Goal: Task Accomplishment & Management: Manage account settings

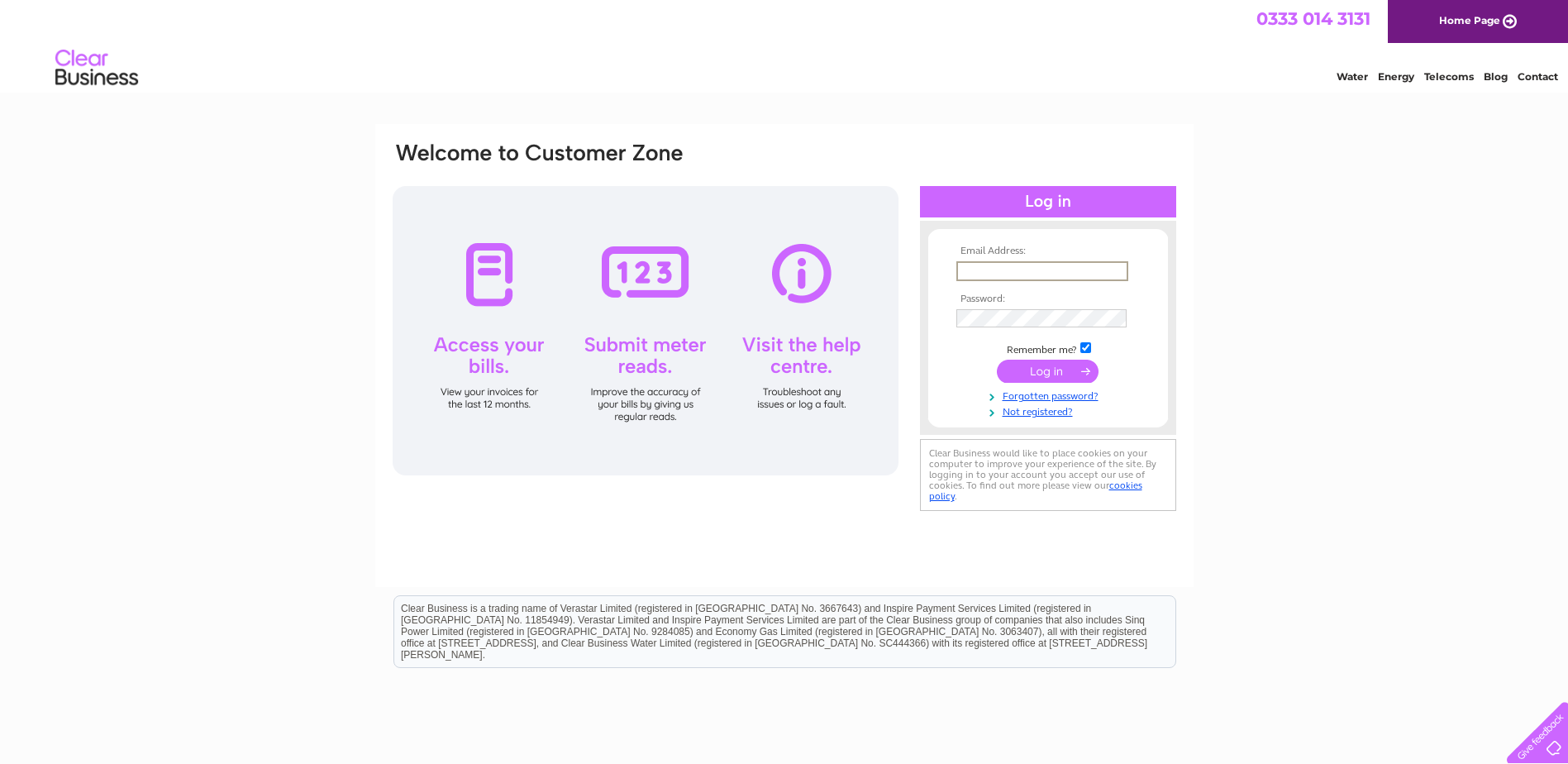
click at [1000, 269] on input "text" at bounding box center [1042, 272] width 172 height 20
type input "sanchia@borderscarers.co.uk"
click at [1046, 370] on input "submit" at bounding box center [1047, 370] width 101 height 23
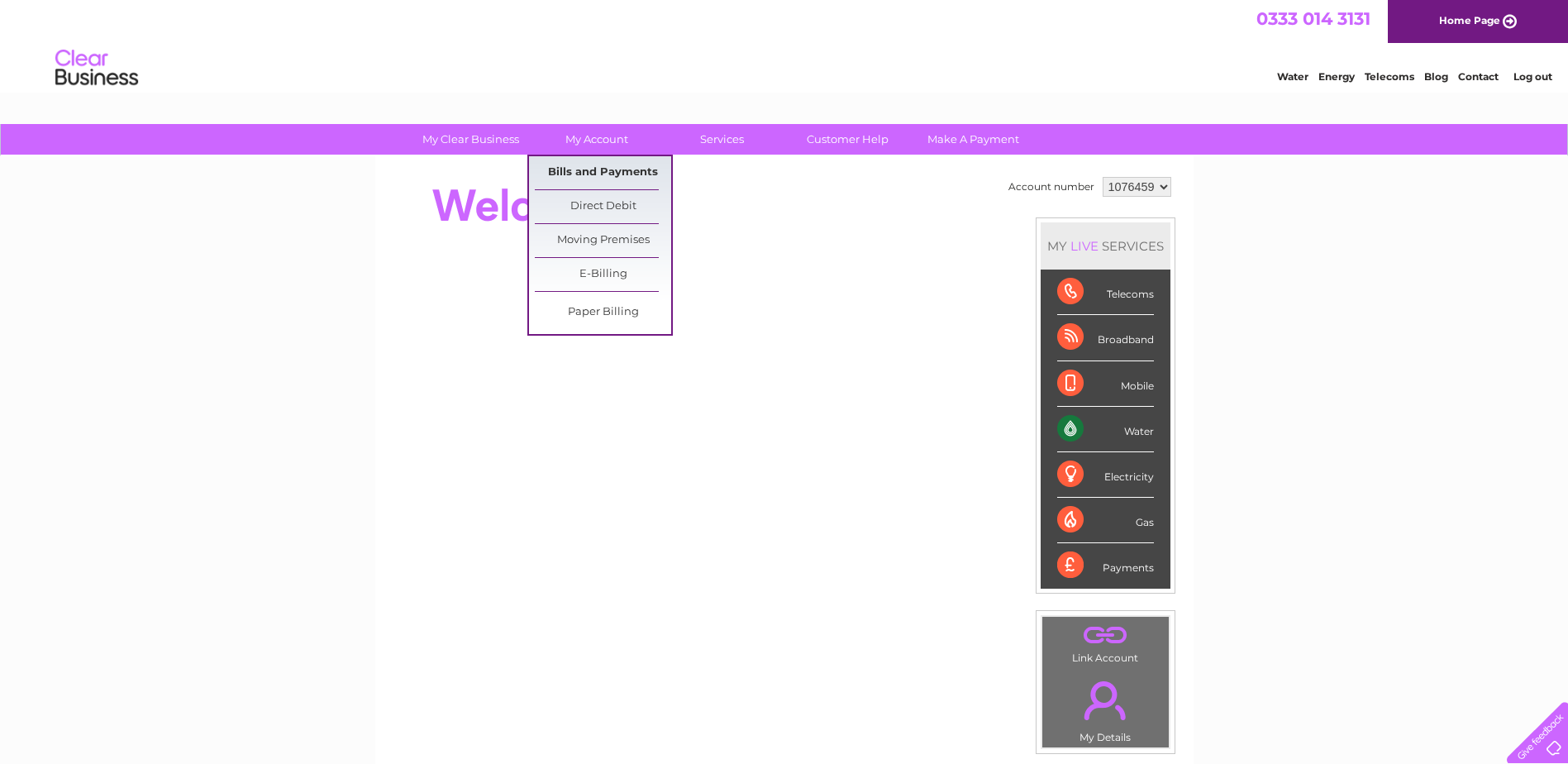
click at [617, 167] on link "Bills and Payments" at bounding box center [603, 173] width 136 height 33
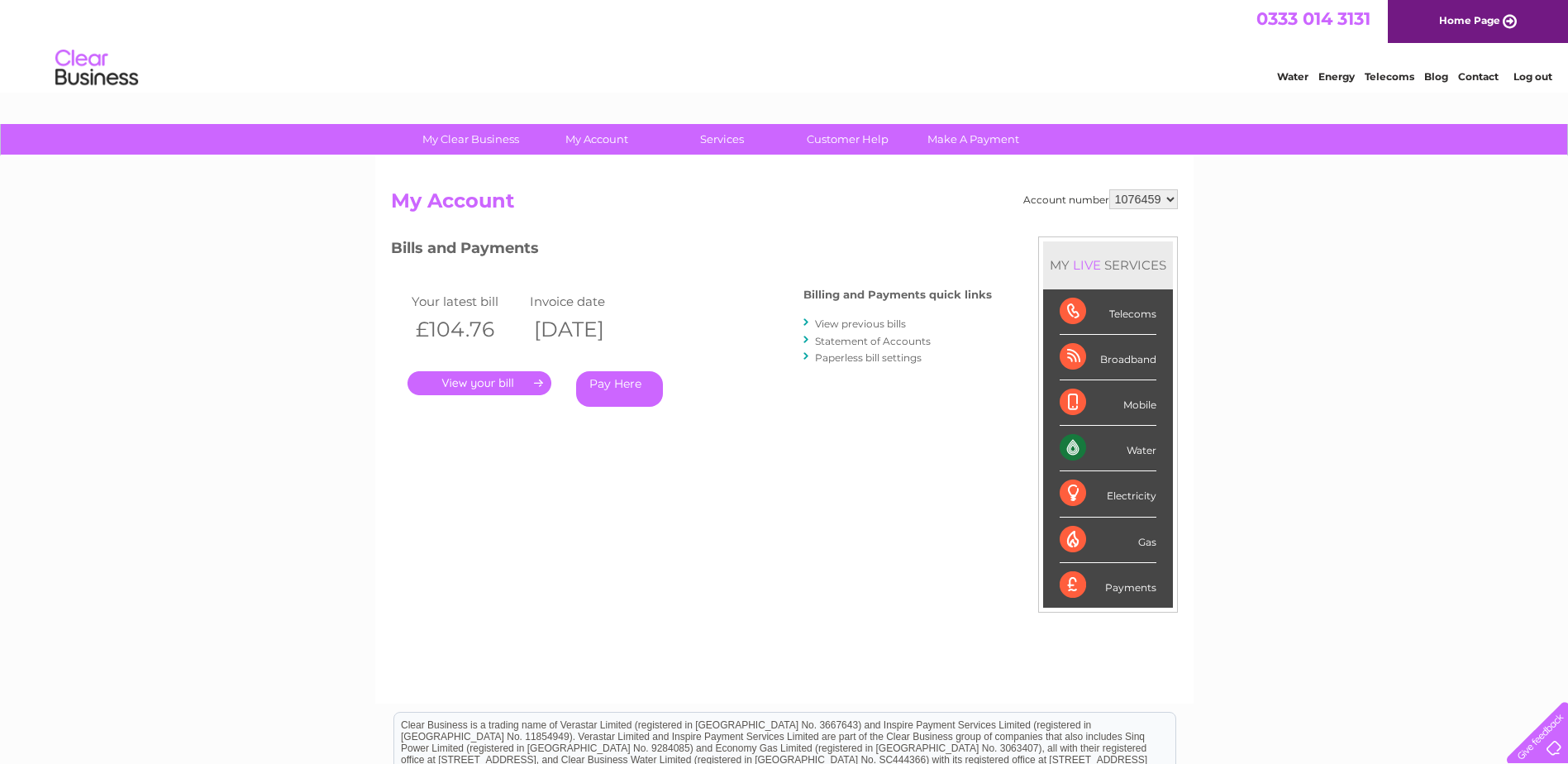
click at [497, 378] on link "." at bounding box center [479, 383] width 144 height 24
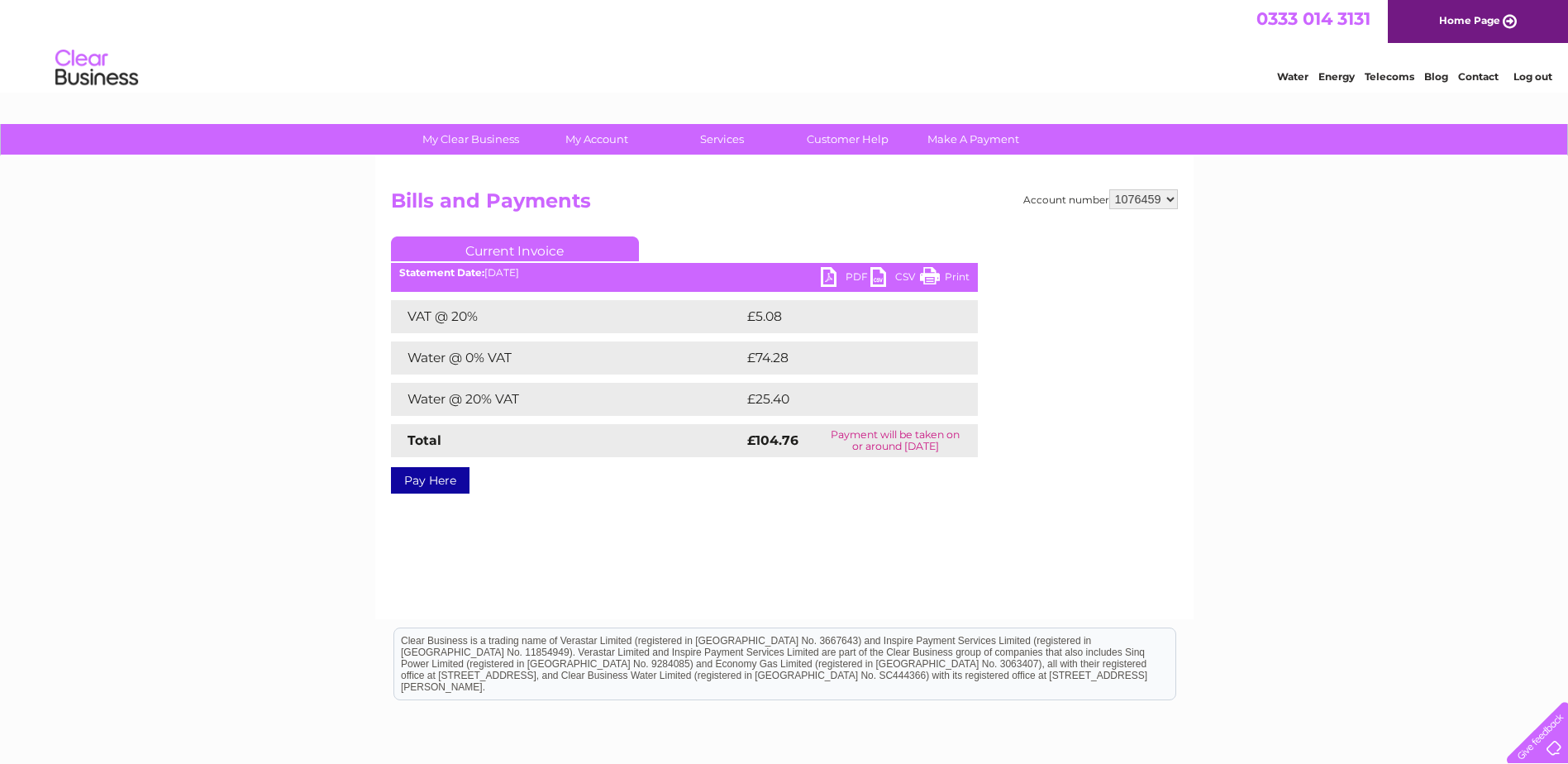
click at [835, 277] on link "PDF" at bounding box center [845, 278] width 50 height 24
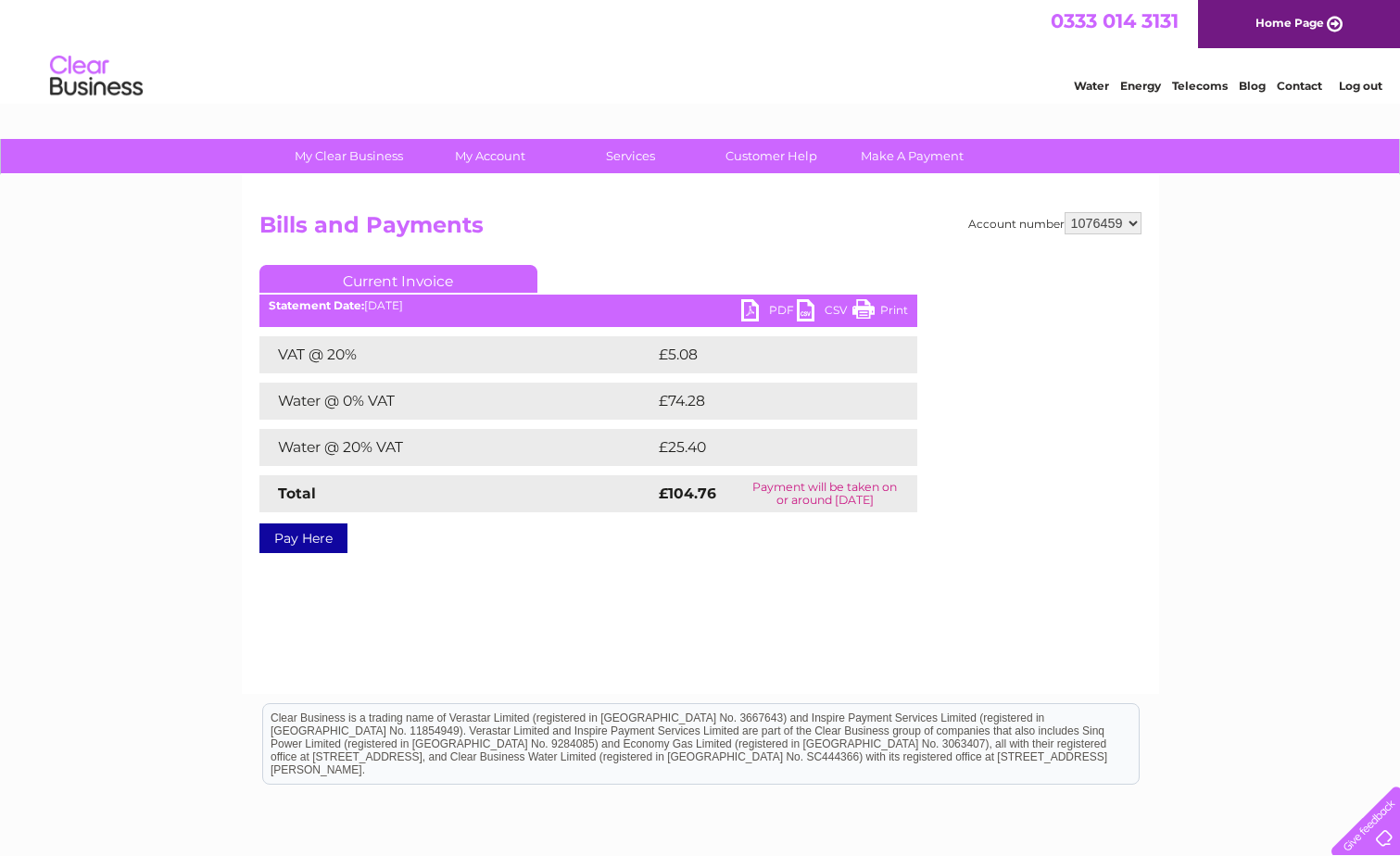
click at [1362, 83] on link "Log out" at bounding box center [1360, 86] width 44 height 14
